Goal: Register for event/course

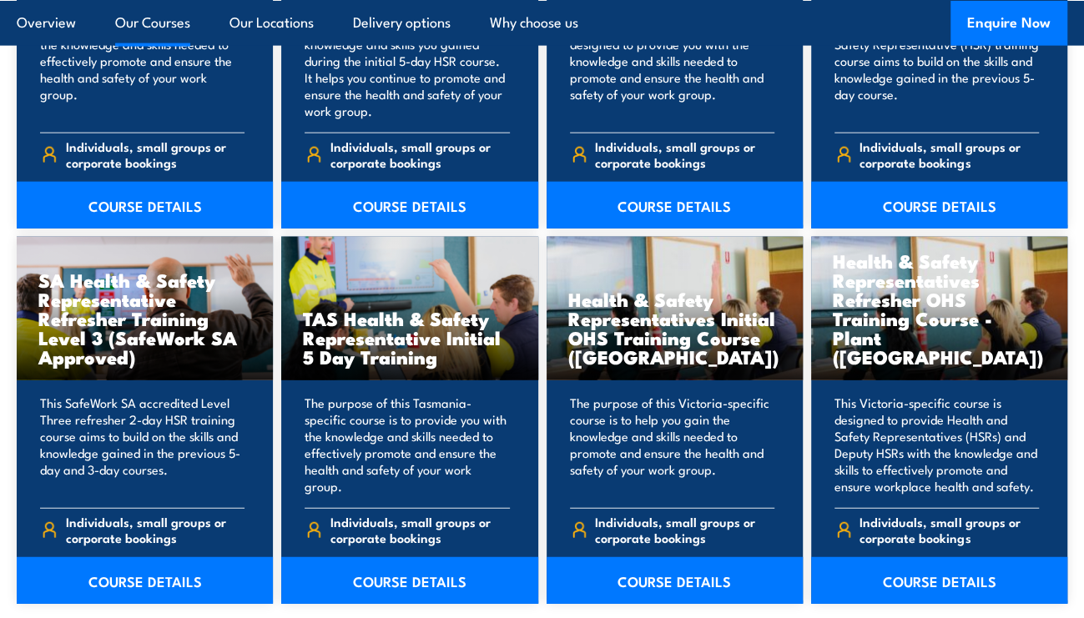
scroll to position [2418, 0]
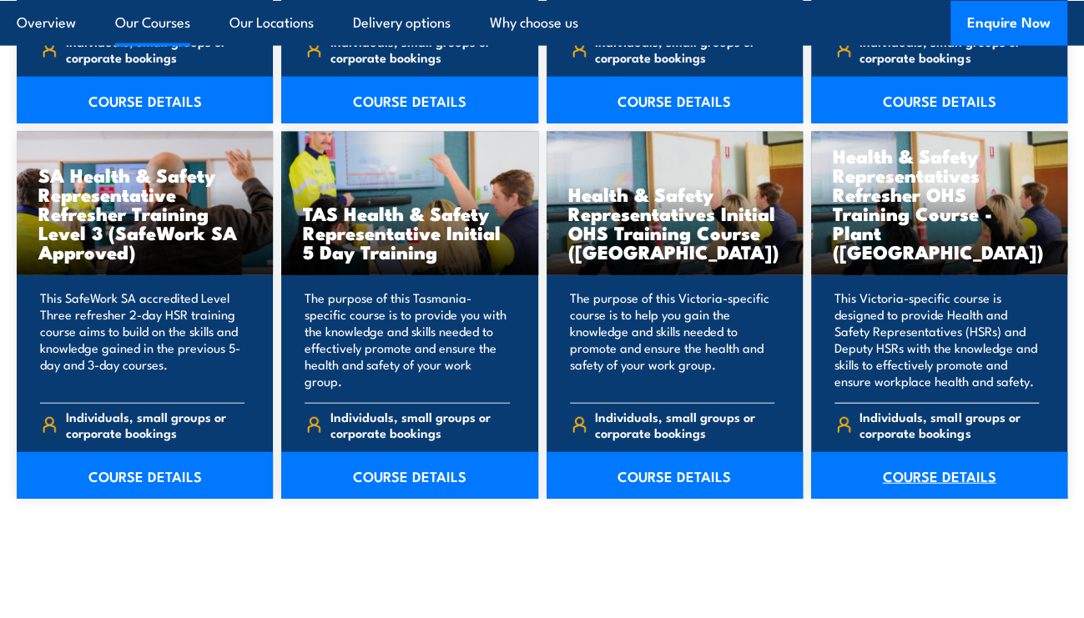
click at [911, 456] on link "COURSE DETAILS" at bounding box center [939, 475] width 256 height 47
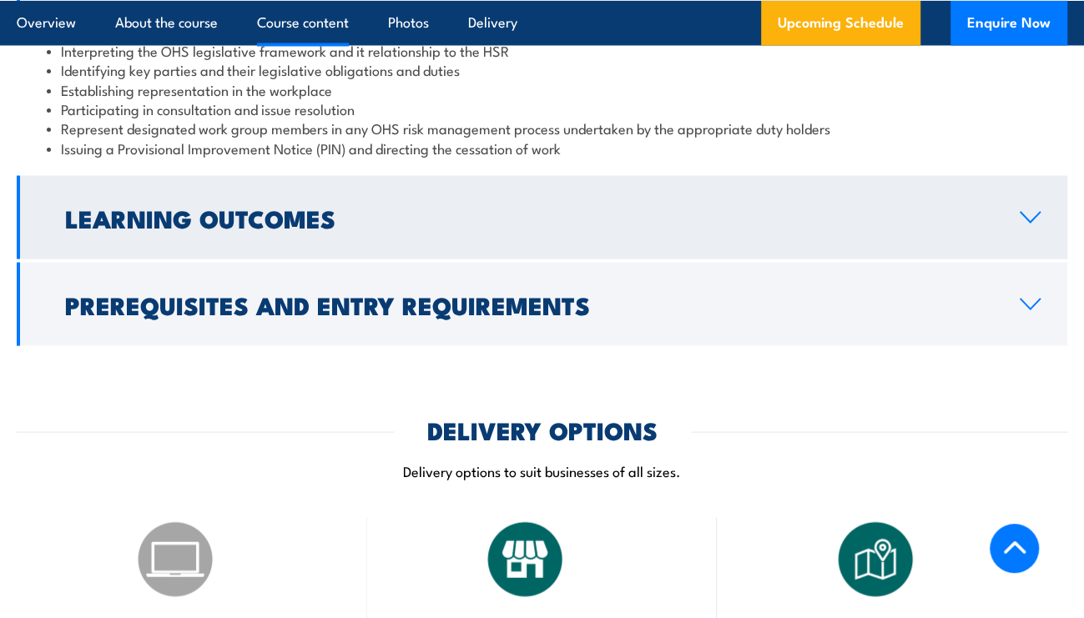
scroll to position [1919, 0]
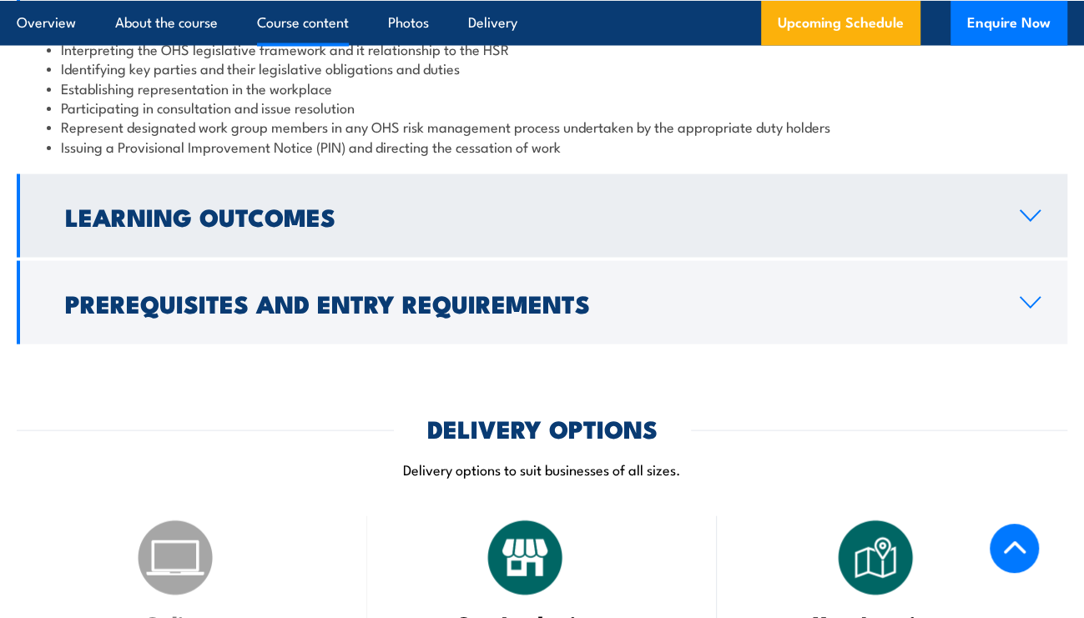
click at [615, 205] on h2 "Learning Outcomes" at bounding box center [529, 216] width 928 height 22
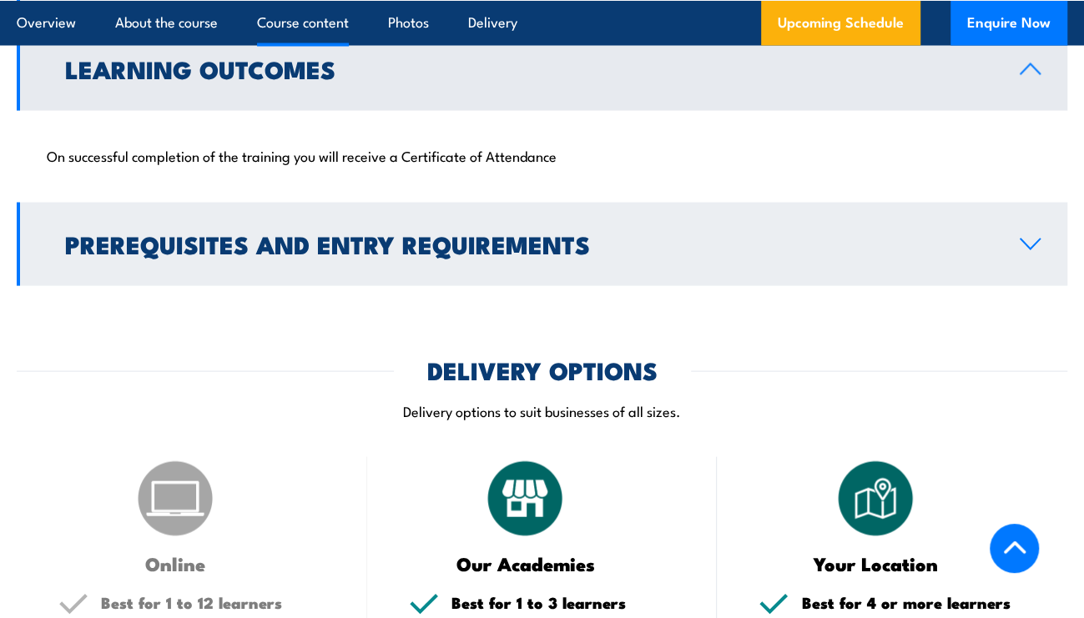
click at [622, 233] on h2 "Prerequisites and Entry Requirements" at bounding box center [529, 244] width 928 height 22
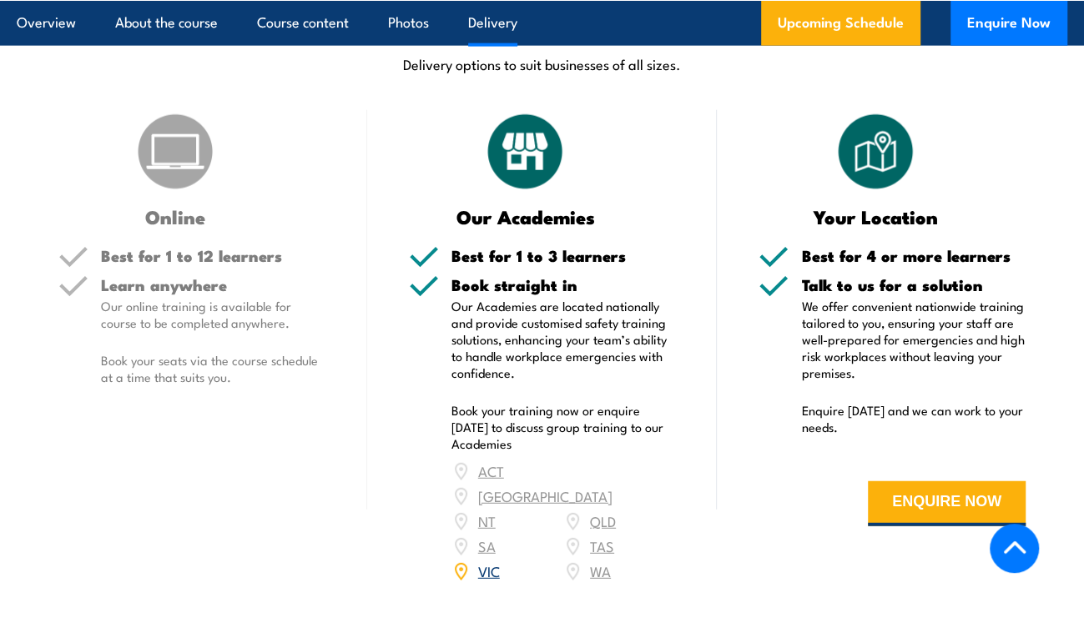
scroll to position [2336, 0]
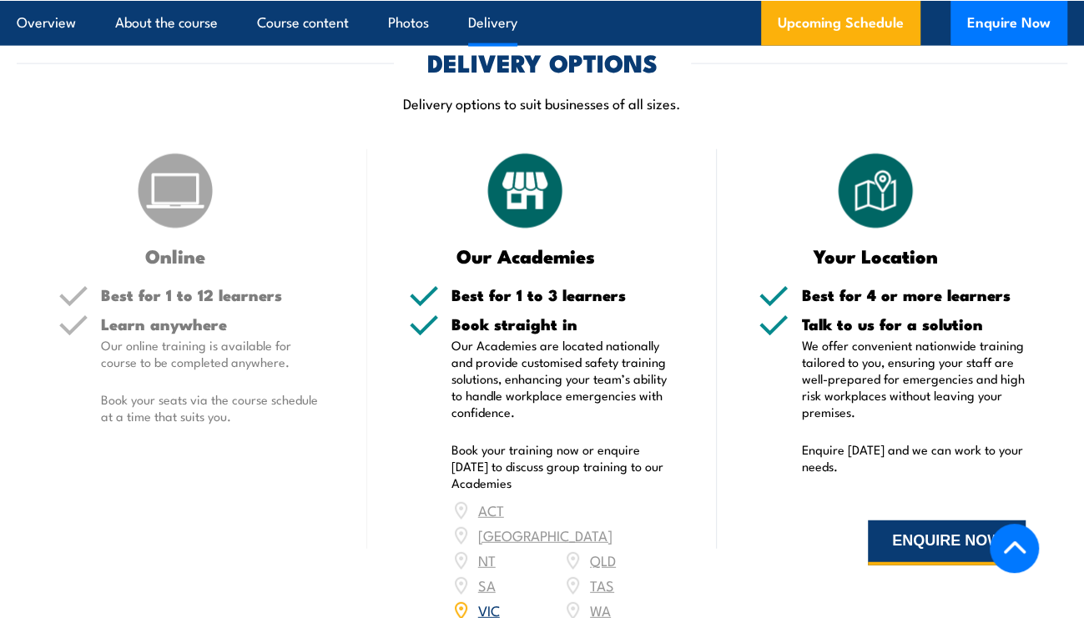
click at [931, 521] on button "ENQUIRE NOW" at bounding box center [947, 543] width 158 height 45
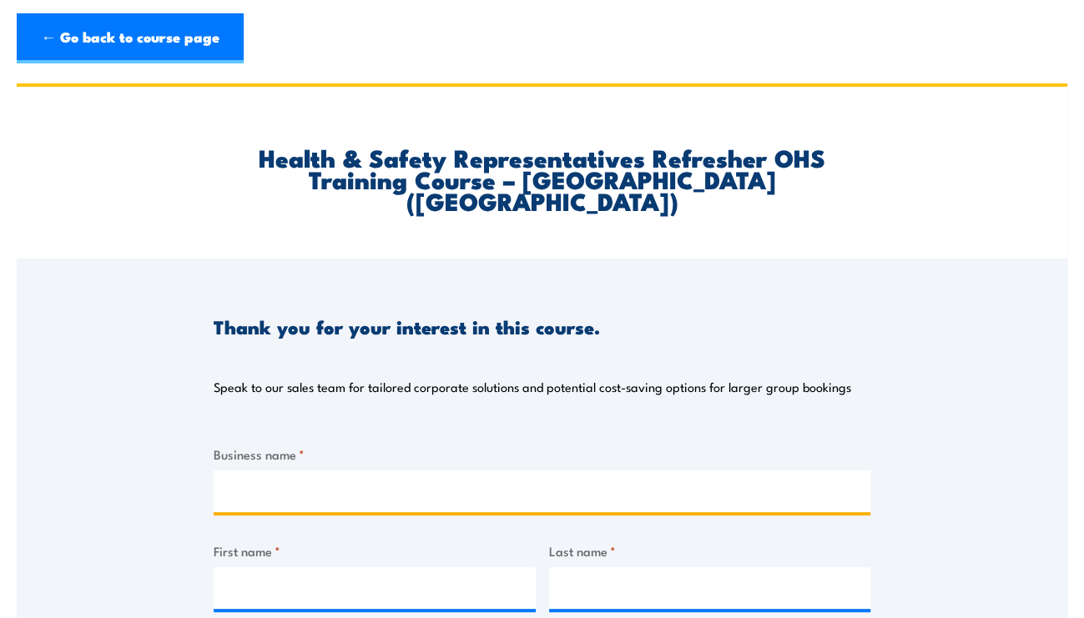
click at [578, 472] on input "Business name *" at bounding box center [542, 491] width 656 height 42
type input "APV"
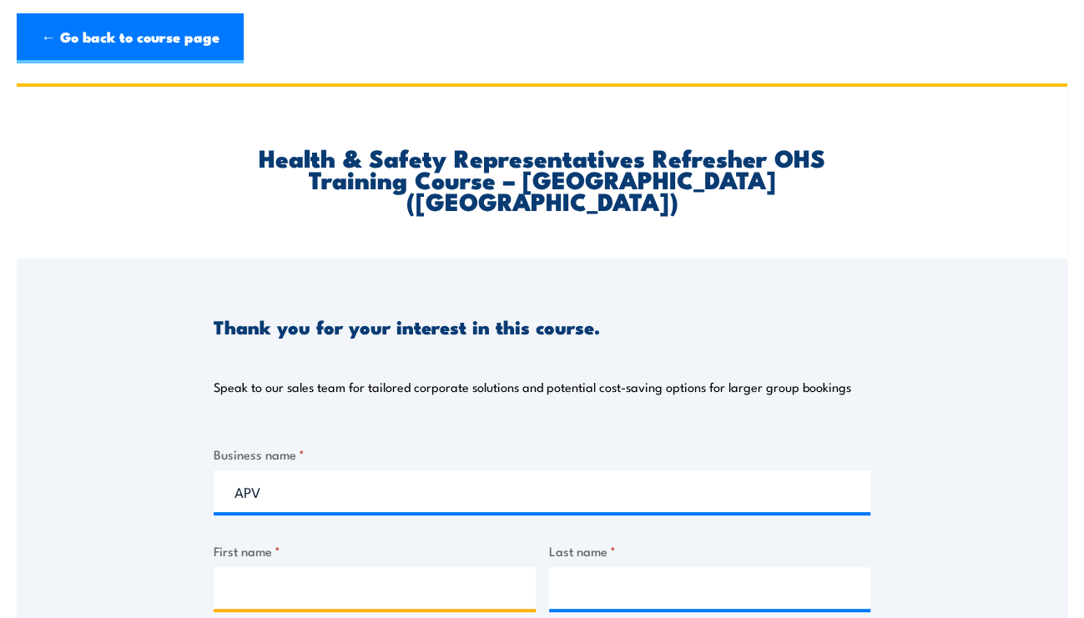
type input "[PERSON_NAME]"
type input "Hickling"
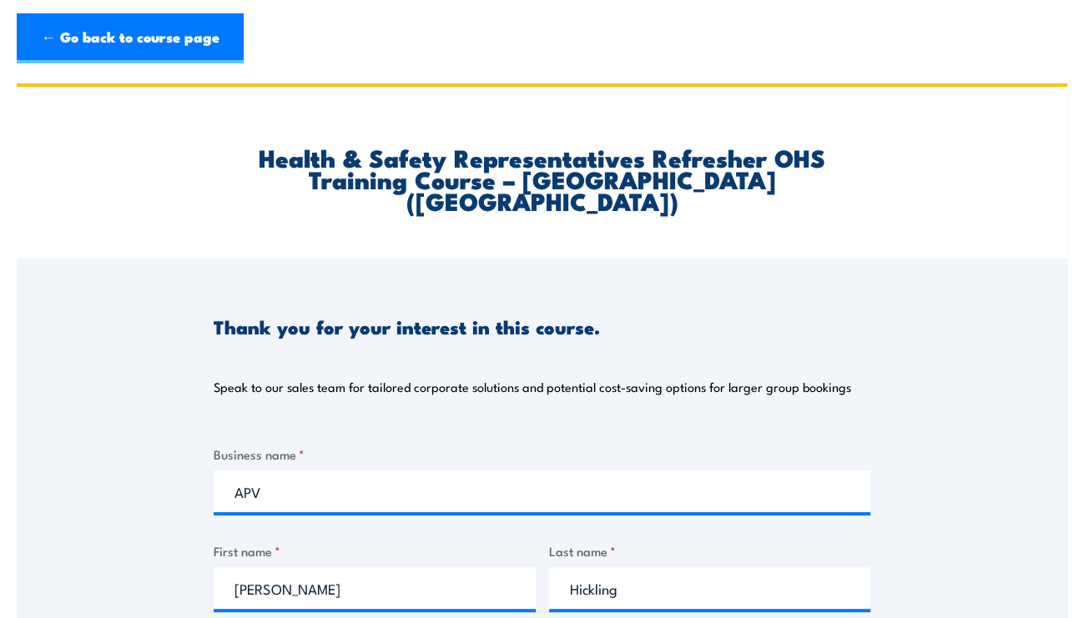
type input "[PERSON_NAME][EMAIL_ADDRESS][PERSON_NAME][DOMAIN_NAME]"
type input "0402654486"
select select "VIC"
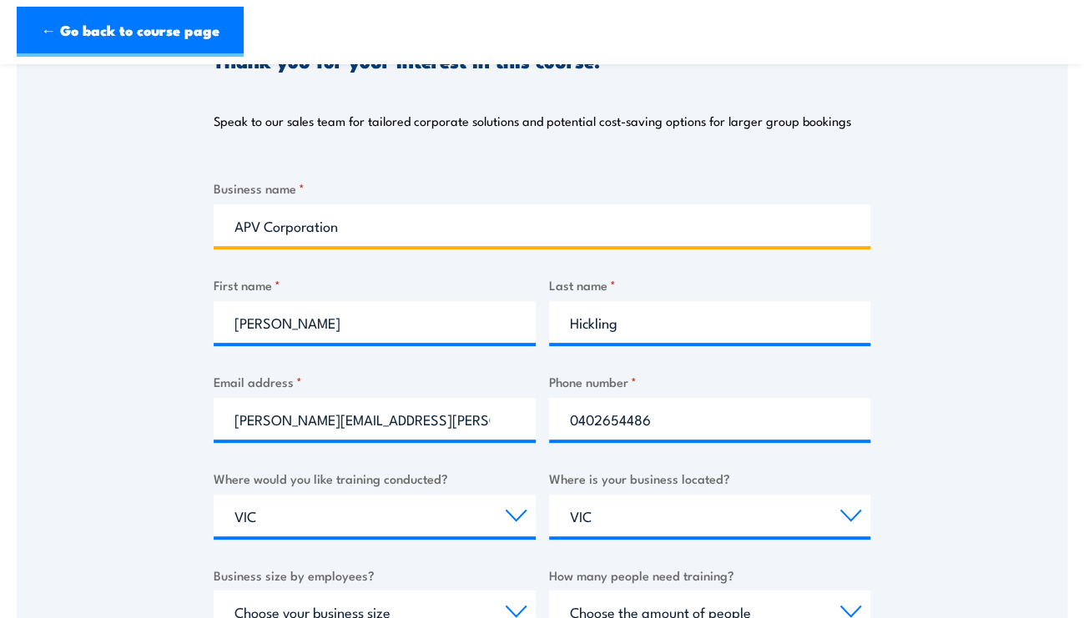
scroll to position [501, 0]
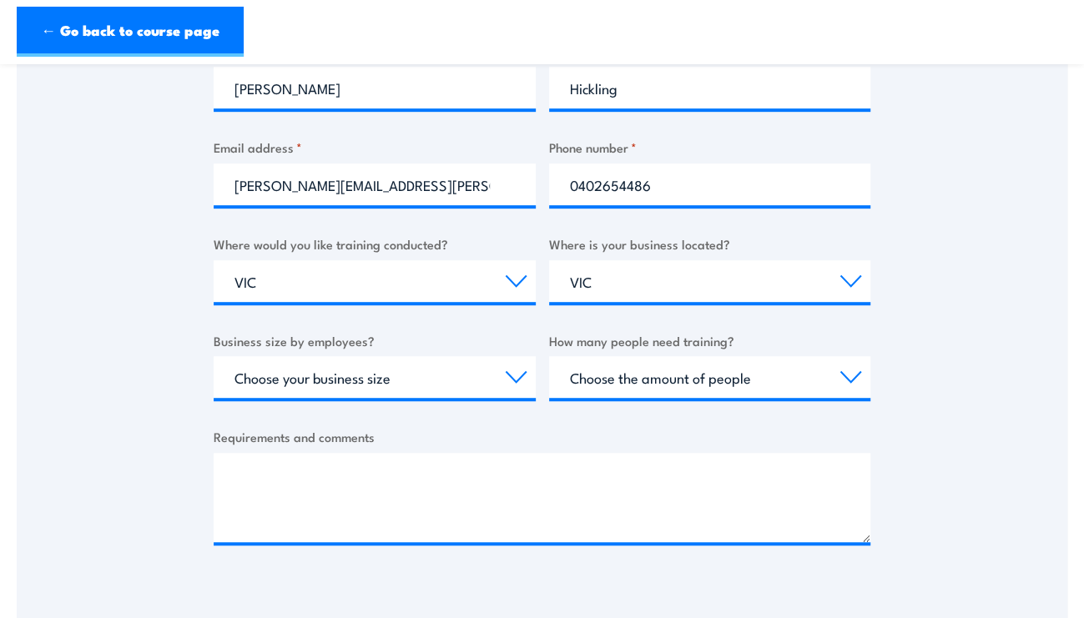
type input "APV Corporation"
click at [483, 356] on select "Choose your business size 1 to 19 20 to 199 200+" at bounding box center [375, 377] width 322 height 42
select select "20 to 199"
click at [214, 356] on select "Choose your business size 1 to 19 20 to 199 200+" at bounding box center [375, 377] width 322 height 42
click at [586, 366] on select "Choose the amount of people 1 to 4 5 to 19 20+" at bounding box center [710, 377] width 322 height 42
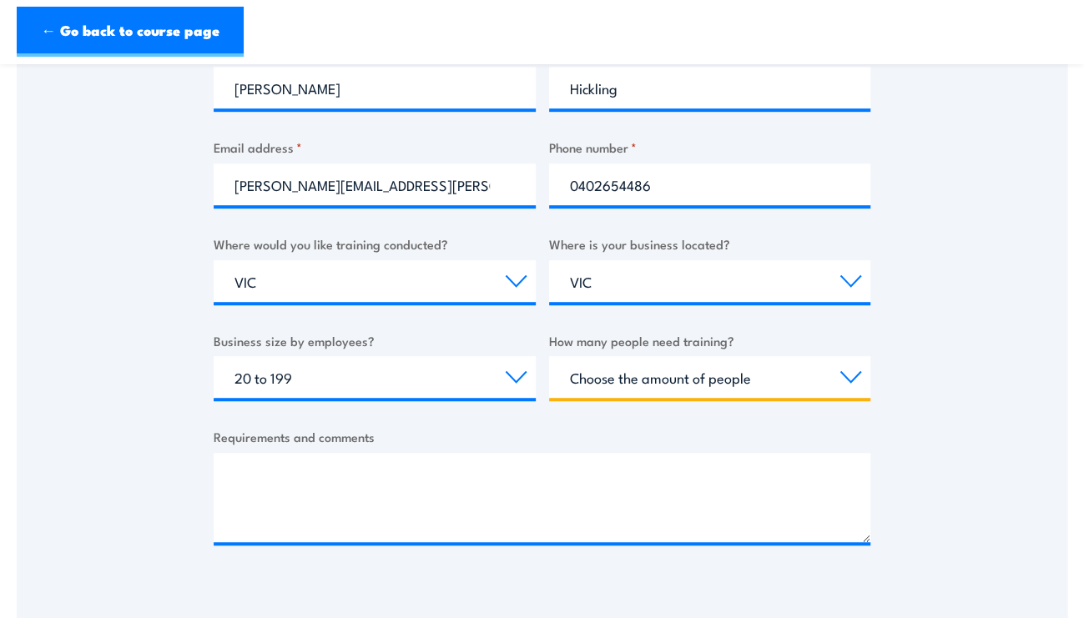
select select "5 to 19"
click at [549, 356] on select "Choose the amount of people 1 to 4 5 to 19 20+" at bounding box center [710, 377] width 322 height 42
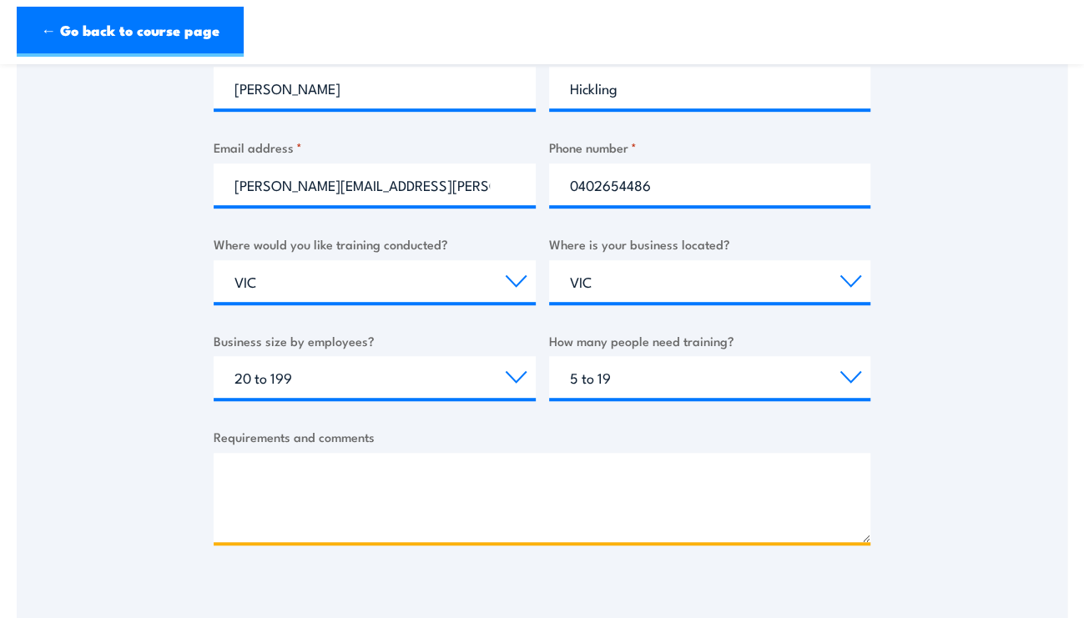
click at [561, 460] on textarea "Requirements and comments" at bounding box center [542, 497] width 656 height 89
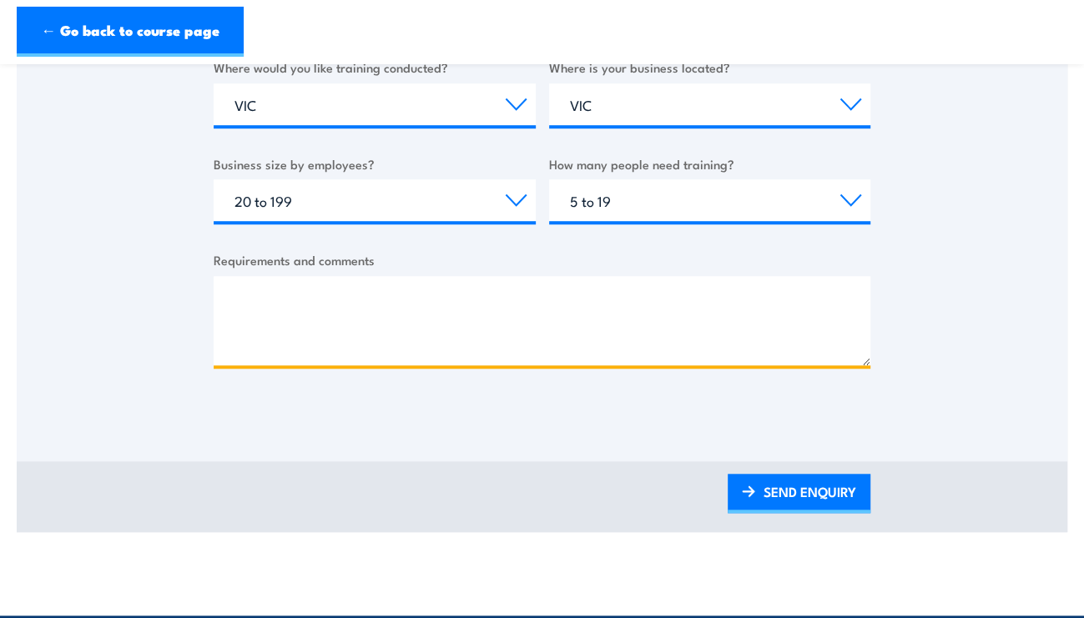
scroll to position [918, 0]
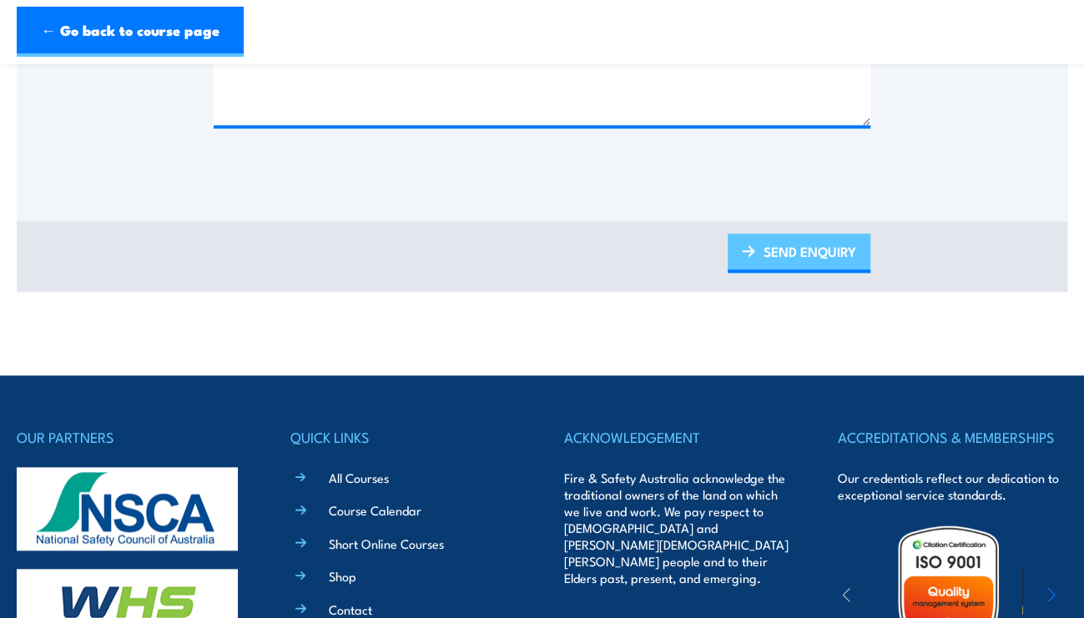
click at [788, 234] on link "SEND ENQUIRY" at bounding box center [798, 253] width 143 height 39
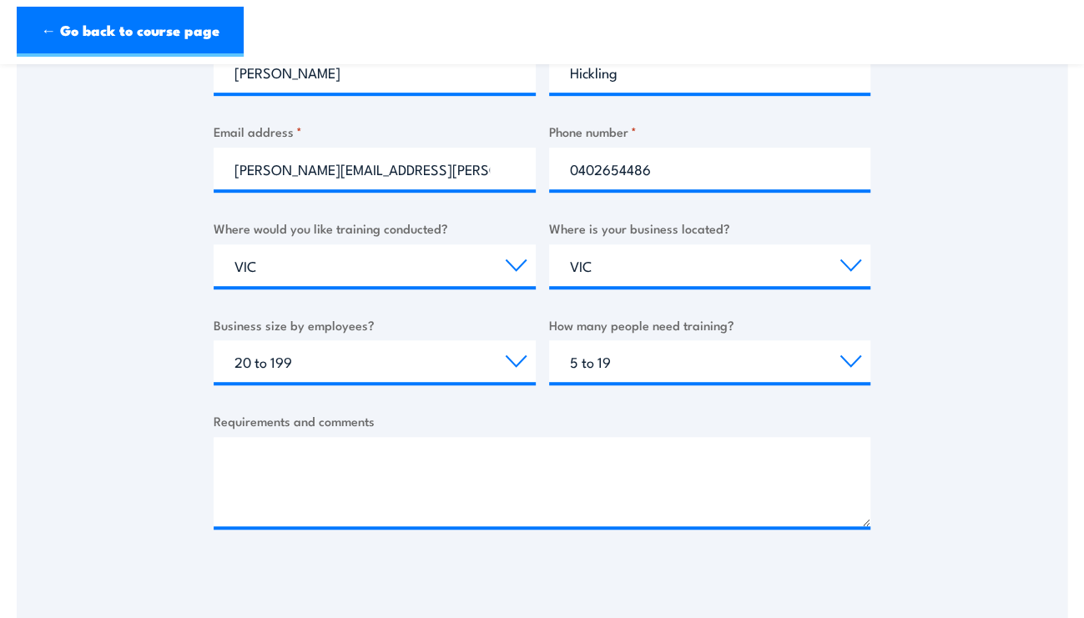
scroll to position [416, 0]
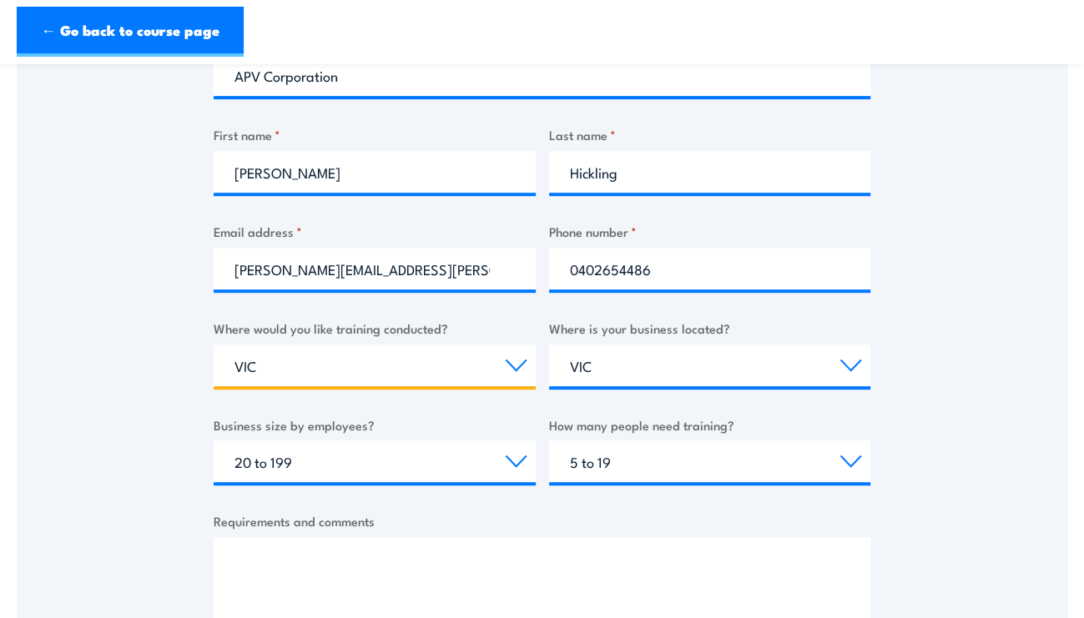
click at [428, 352] on select "Select a state or territory Nationally - multiple locations [GEOGRAPHIC_DATA] […" at bounding box center [375, 366] width 322 height 42
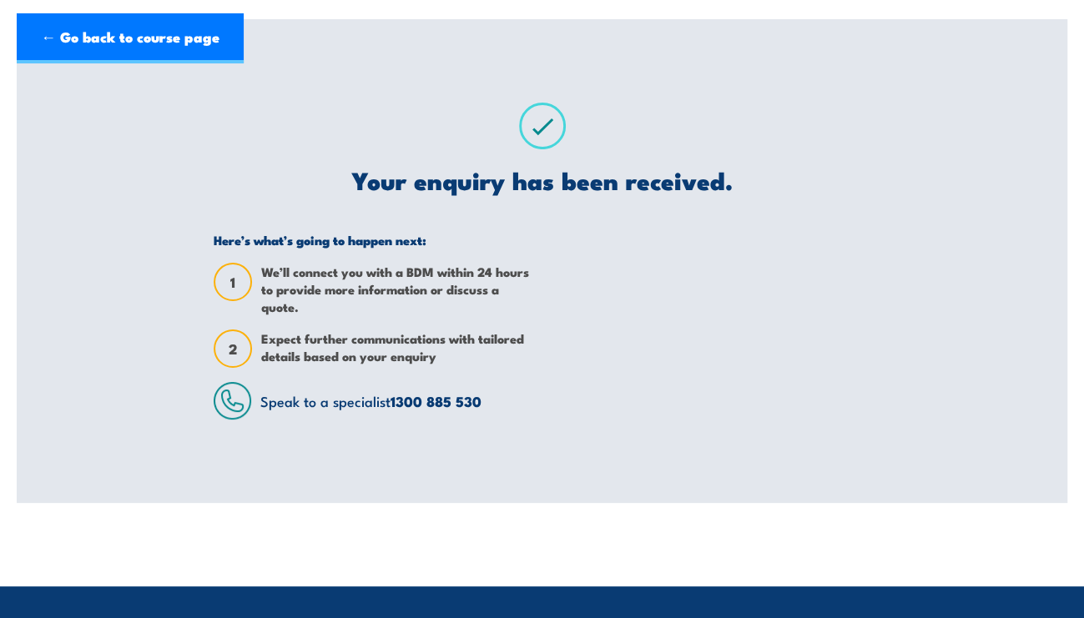
scroll to position [0, 0]
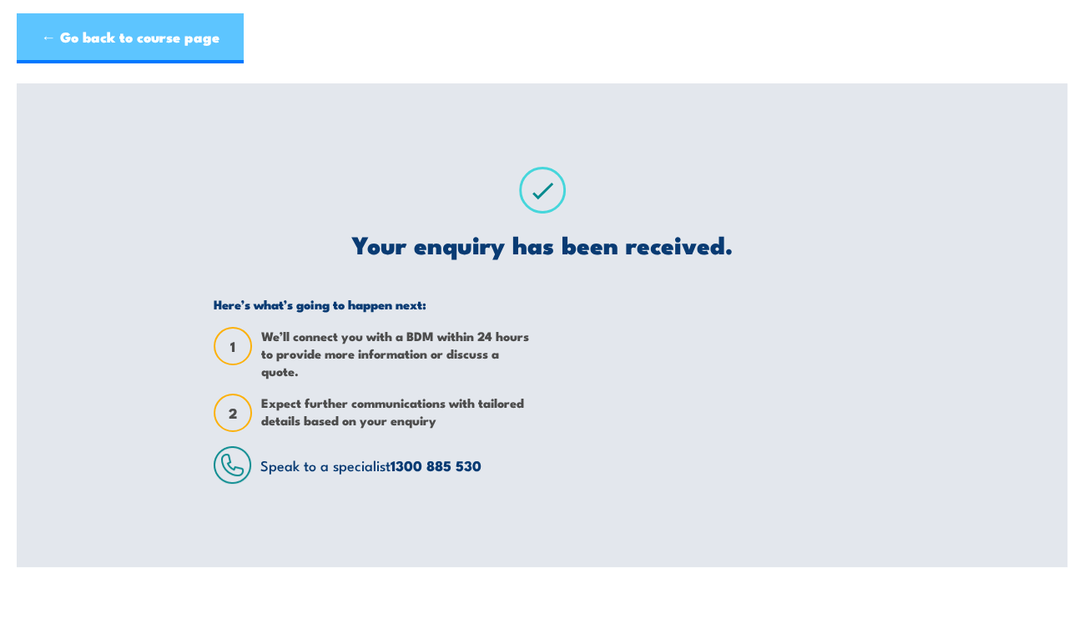
click at [184, 41] on link "← Go back to course page" at bounding box center [130, 38] width 227 height 50
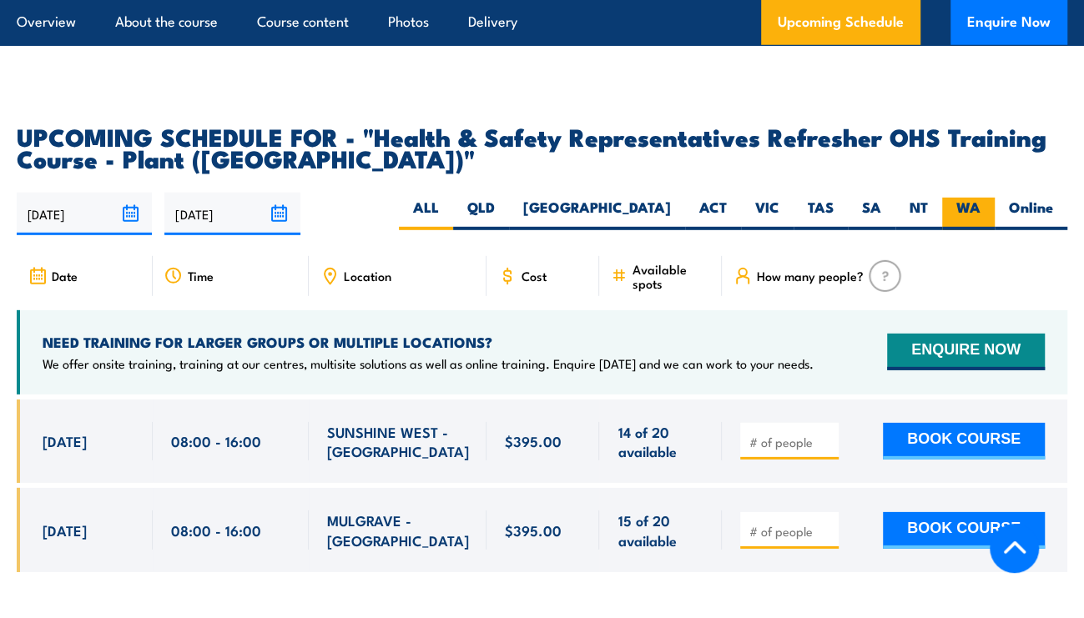
scroll to position [2789, 0]
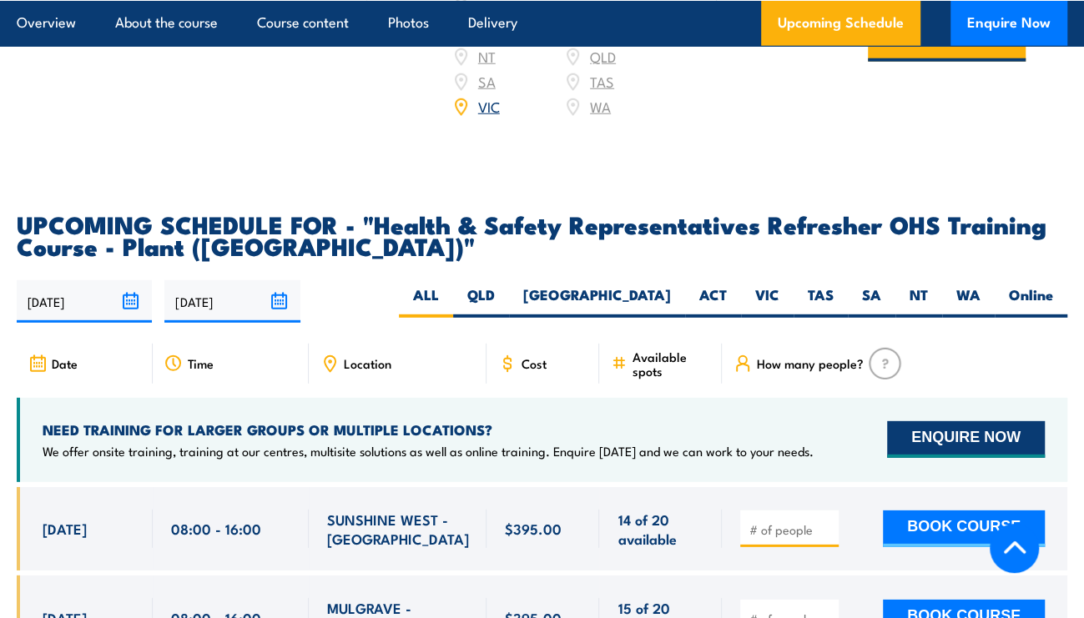
click at [942, 421] on button "ENQUIRE NOW" at bounding box center [966, 439] width 158 height 37
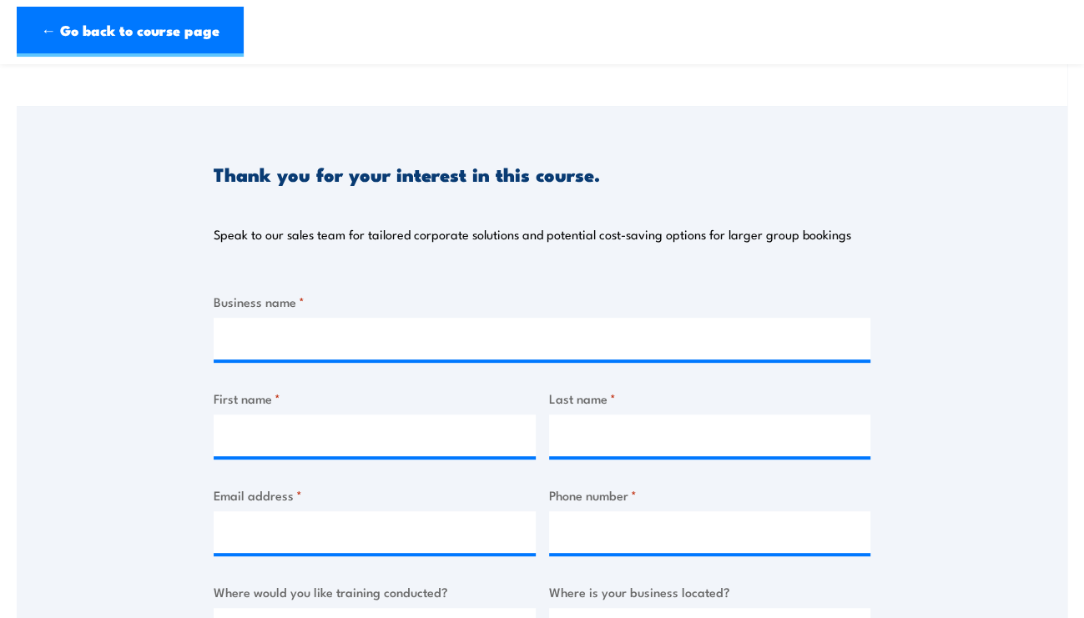
scroll to position [167, 0]
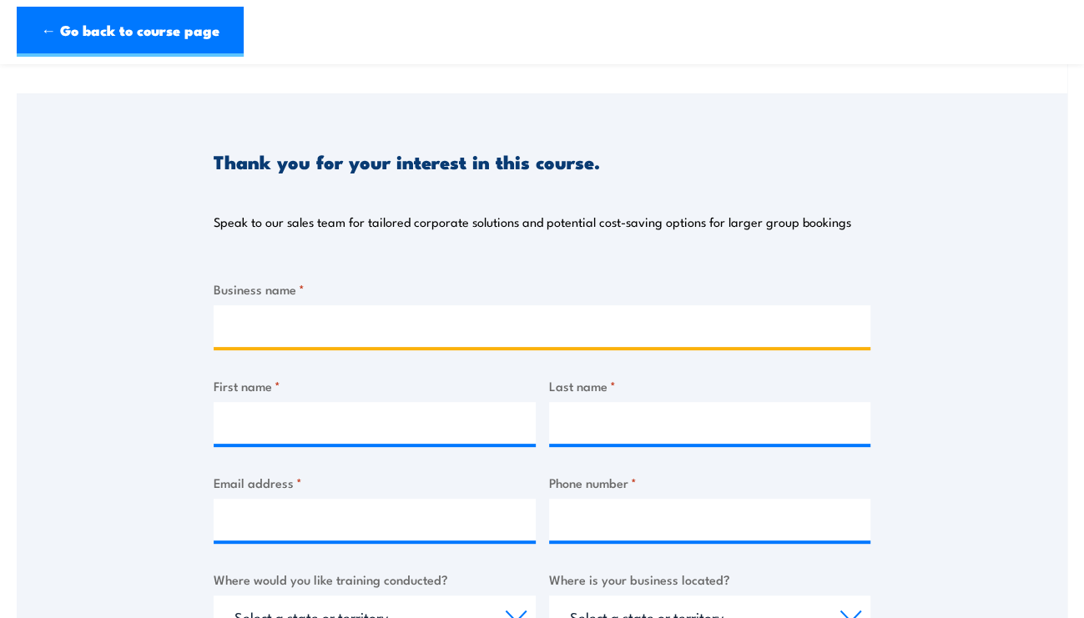
click at [426, 320] on input "Business name *" at bounding box center [542, 326] width 656 height 42
type input "APV"
type input "[PERSON_NAME]"
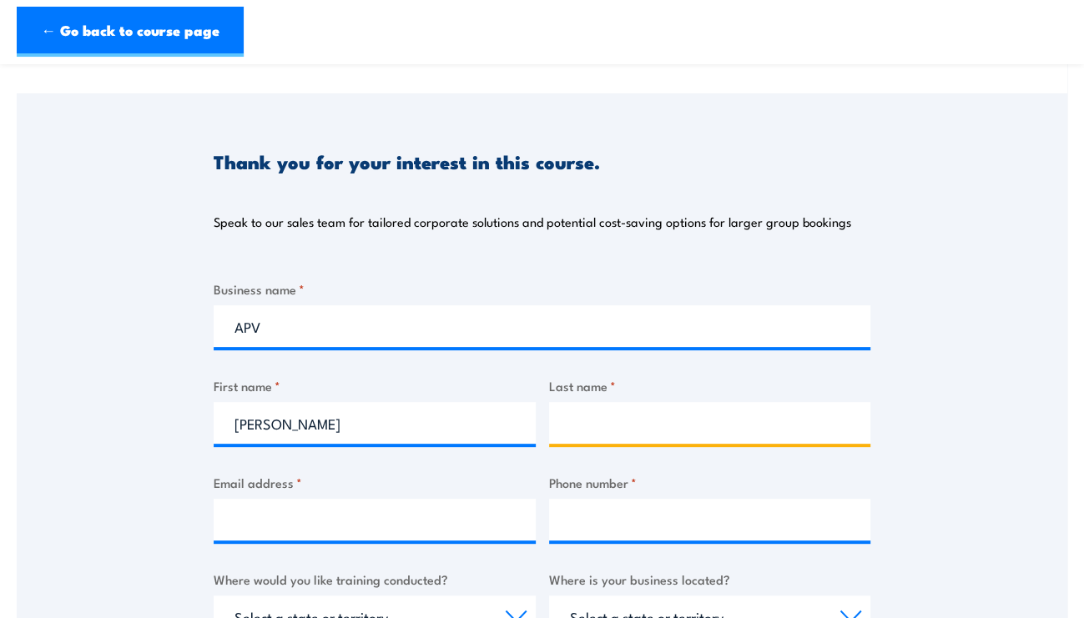
type input "Hickling"
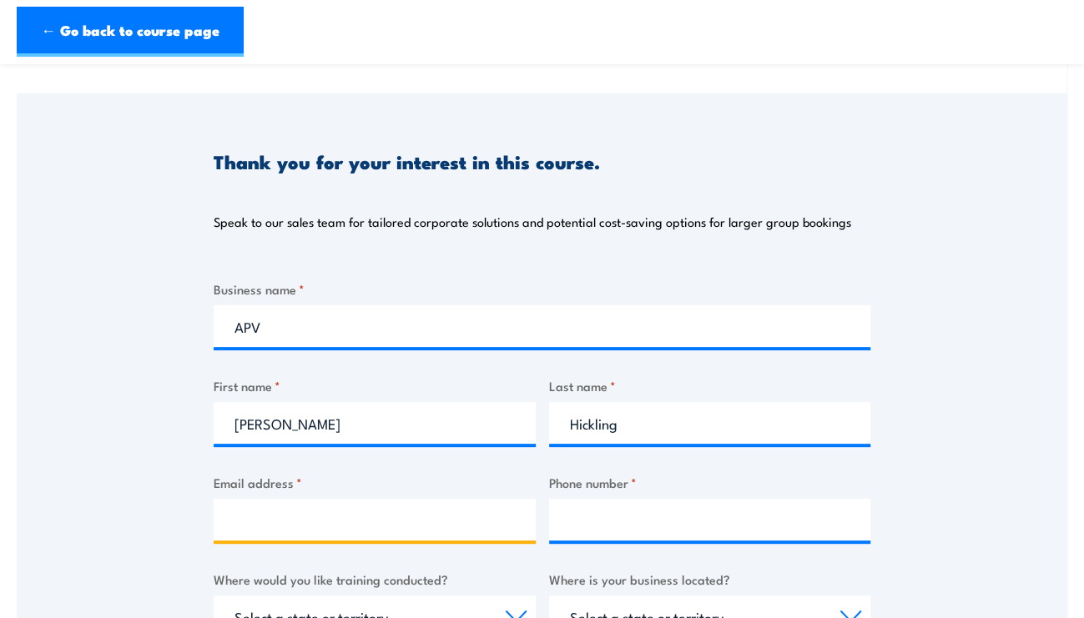
type input "[PERSON_NAME][EMAIL_ADDRESS][PERSON_NAME][DOMAIN_NAME]"
type input "0402654486"
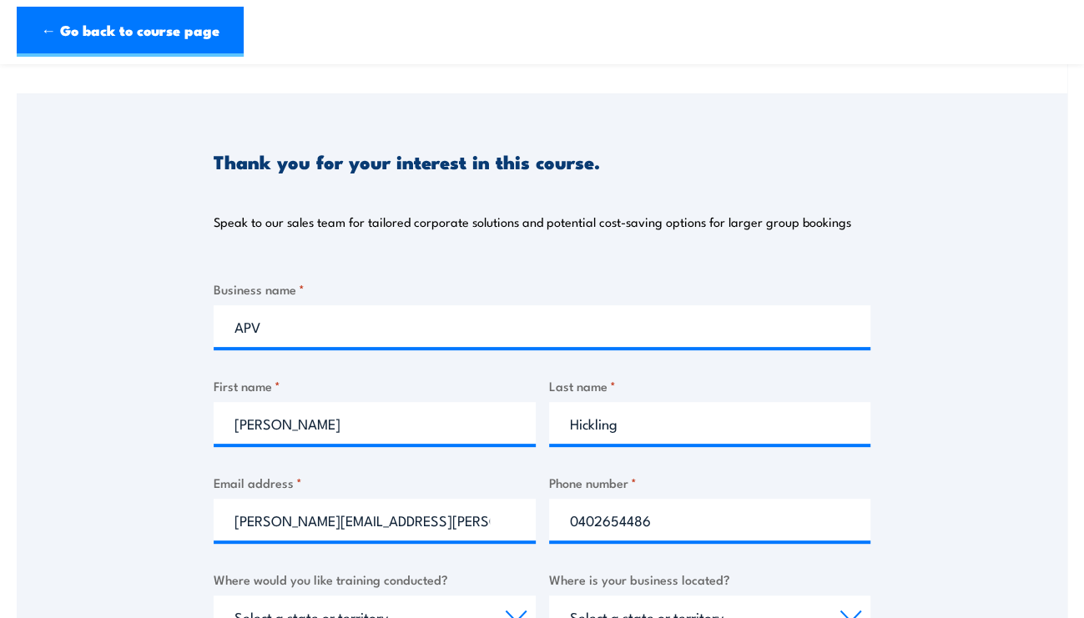
select select "VIC"
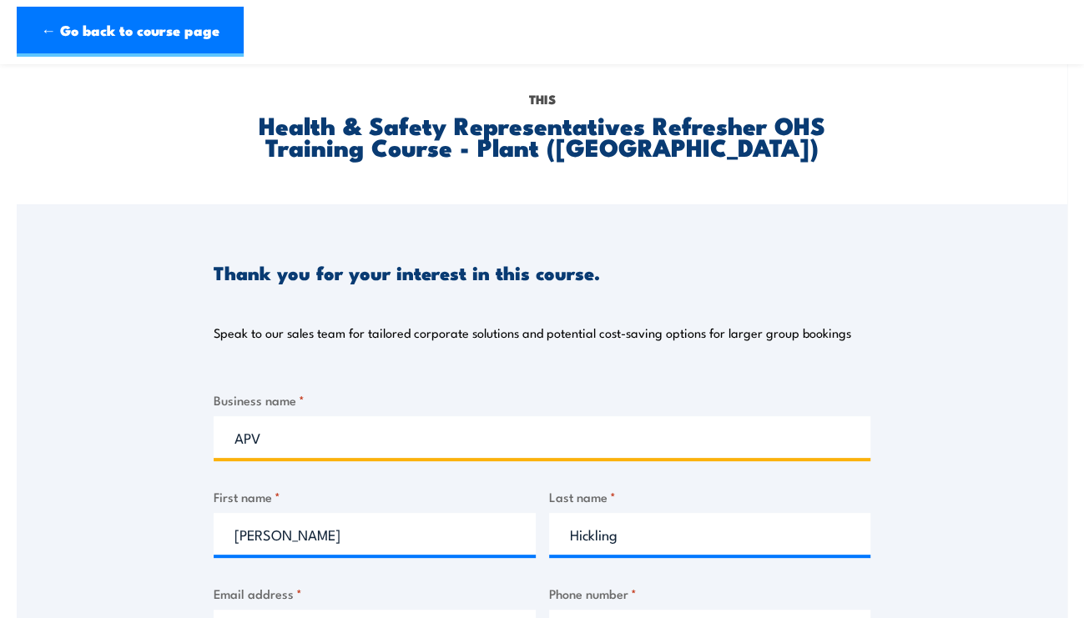
scroll to position [0, 0]
